Goal: Answer question/provide support

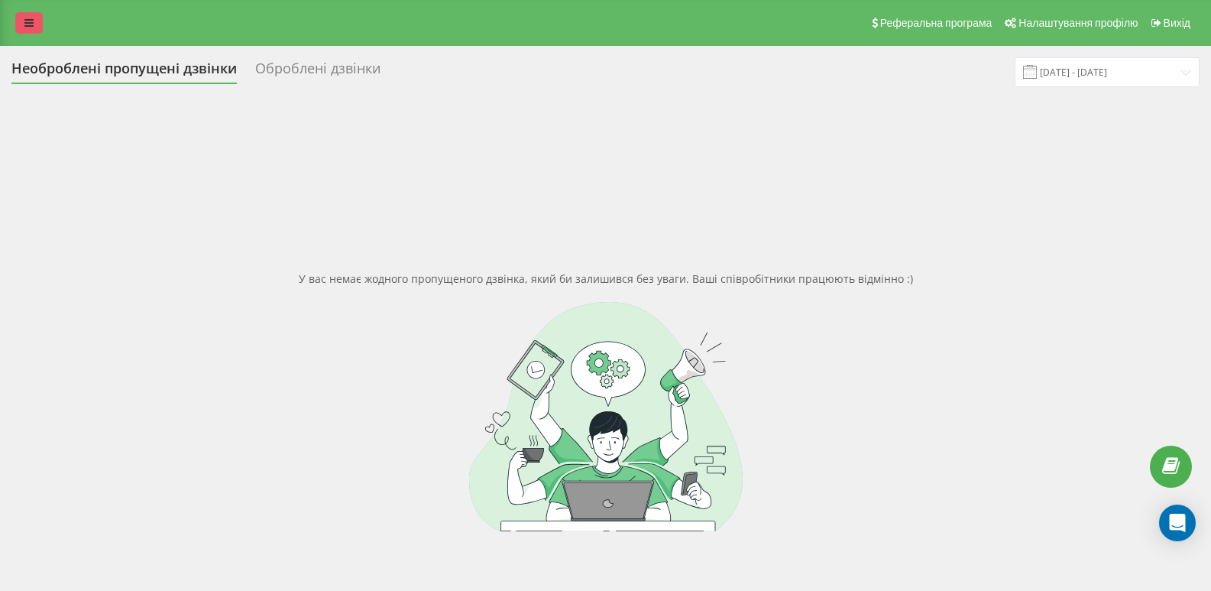
click at [38, 24] on link at bounding box center [29, 22] width 28 height 21
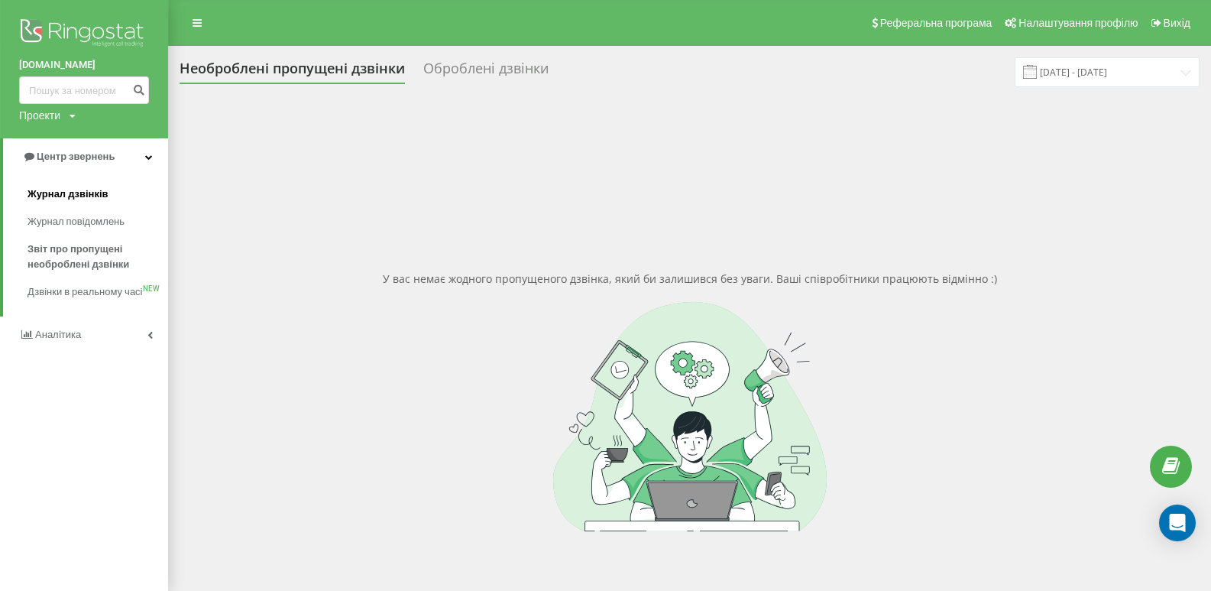
click at [60, 202] on span "Журнал дзвінків" at bounding box center [68, 193] width 81 height 15
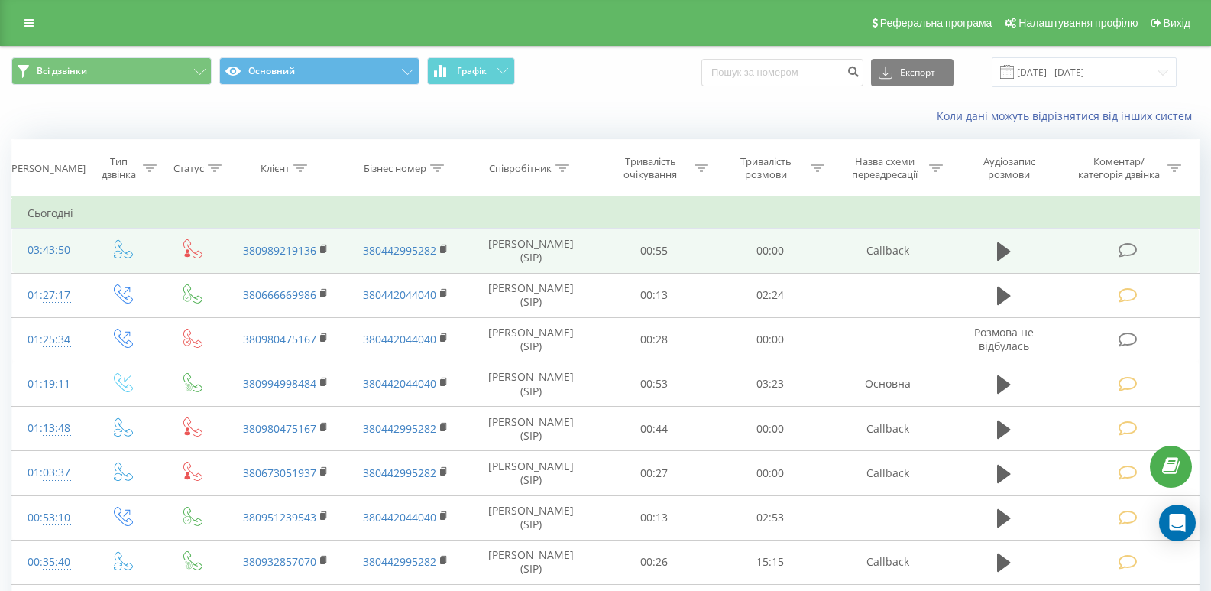
click at [1132, 242] on icon at bounding box center [1128, 250] width 19 height 16
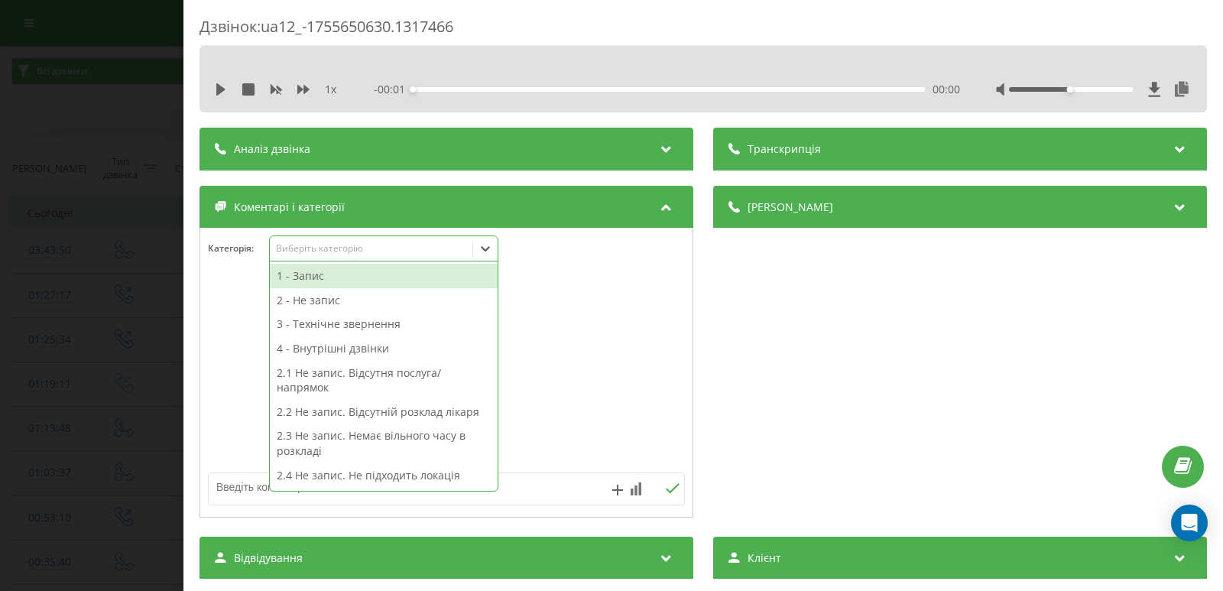
click at [495, 247] on div at bounding box center [485, 248] width 24 height 24
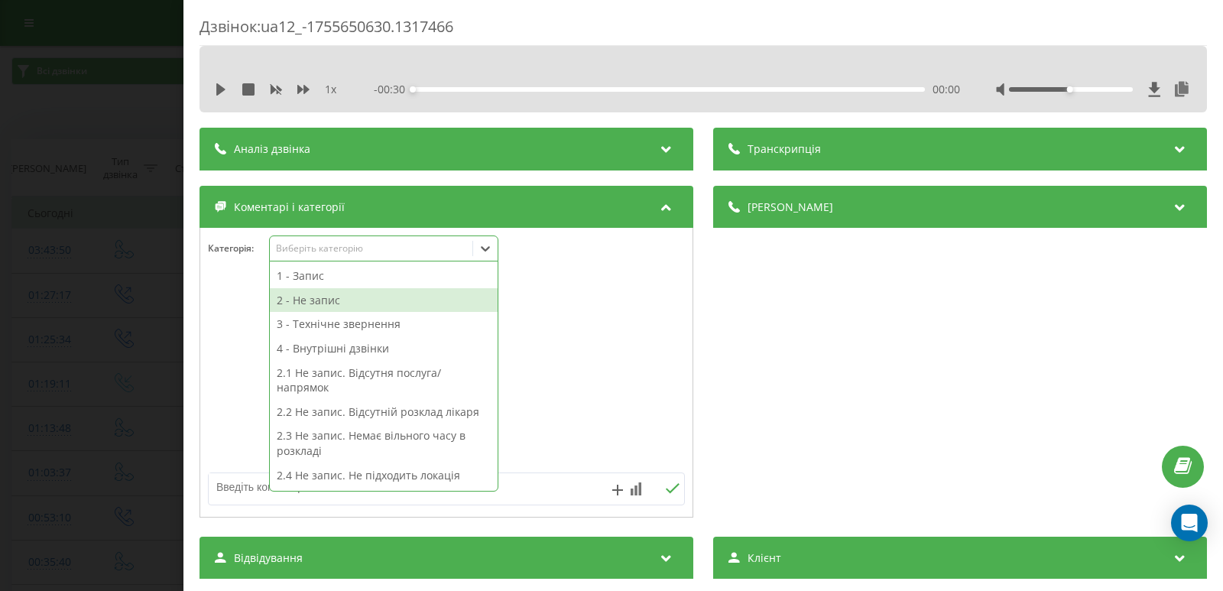
click at [352, 306] on div "2 - Не запис" at bounding box center [384, 300] width 228 height 24
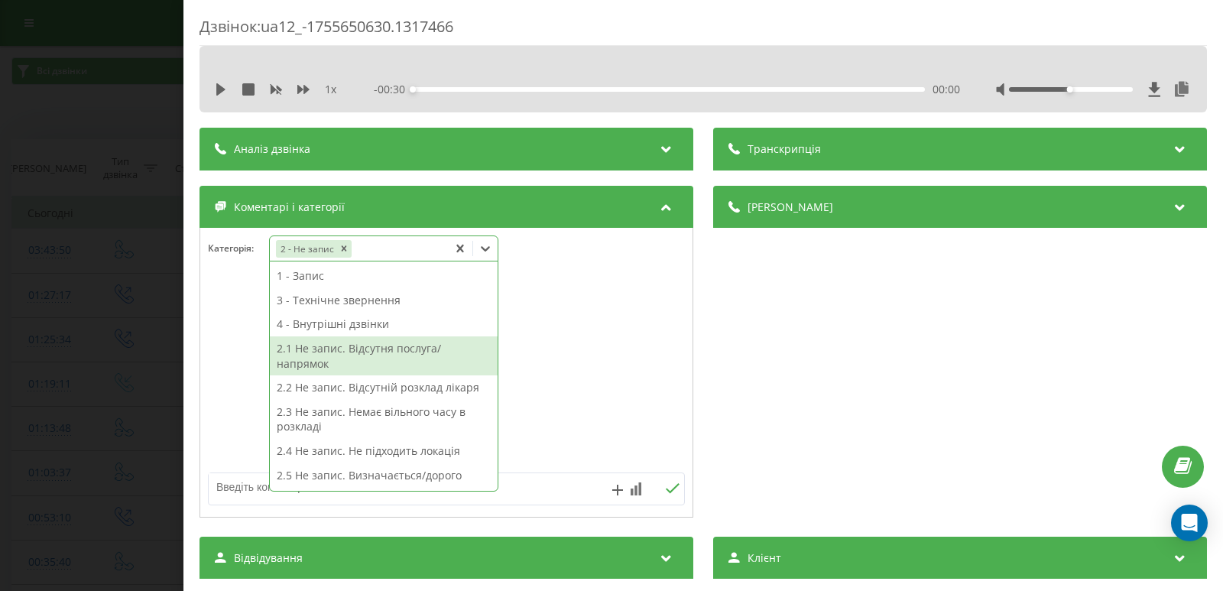
click at [522, 458] on div at bounding box center [446, 372] width 492 height 183
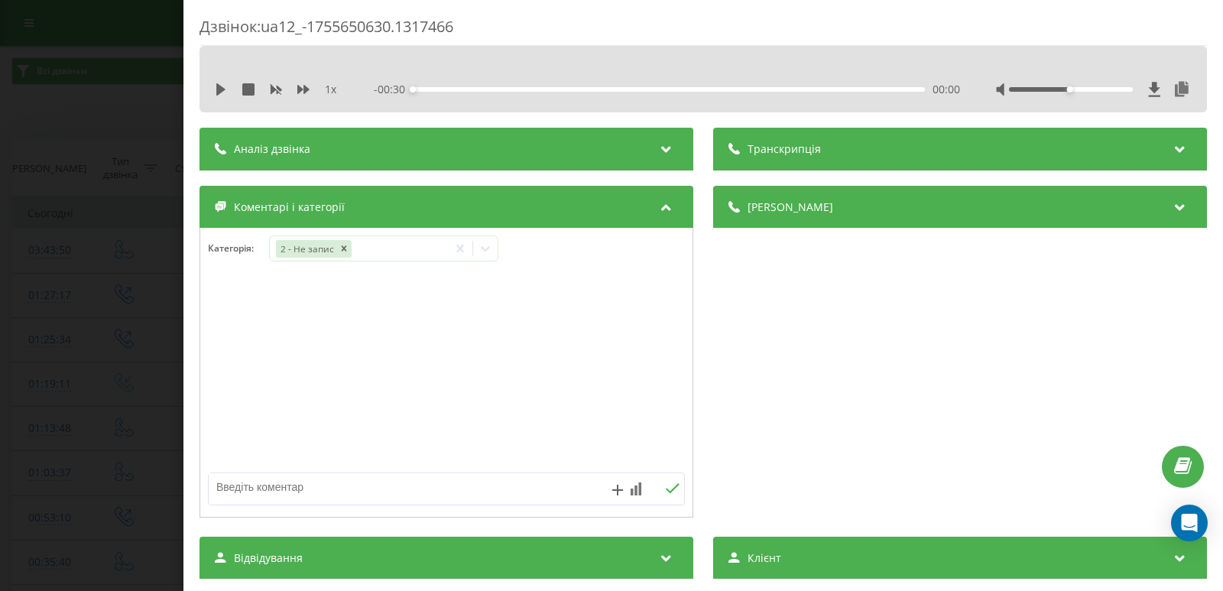
click at [494, 479] on textarea at bounding box center [399, 487] width 380 height 28
type textarea "не відпов."
click at [665, 486] on icon at bounding box center [672, 488] width 15 height 11
click at [114, 348] on div "Дзвінок : ua12_-1755650630.1317466 1 x - 00:30 00:00 00:00 Транскрипція Для AI-…" at bounding box center [611, 295] width 1223 height 591
